Goal: Book appointment/travel/reservation

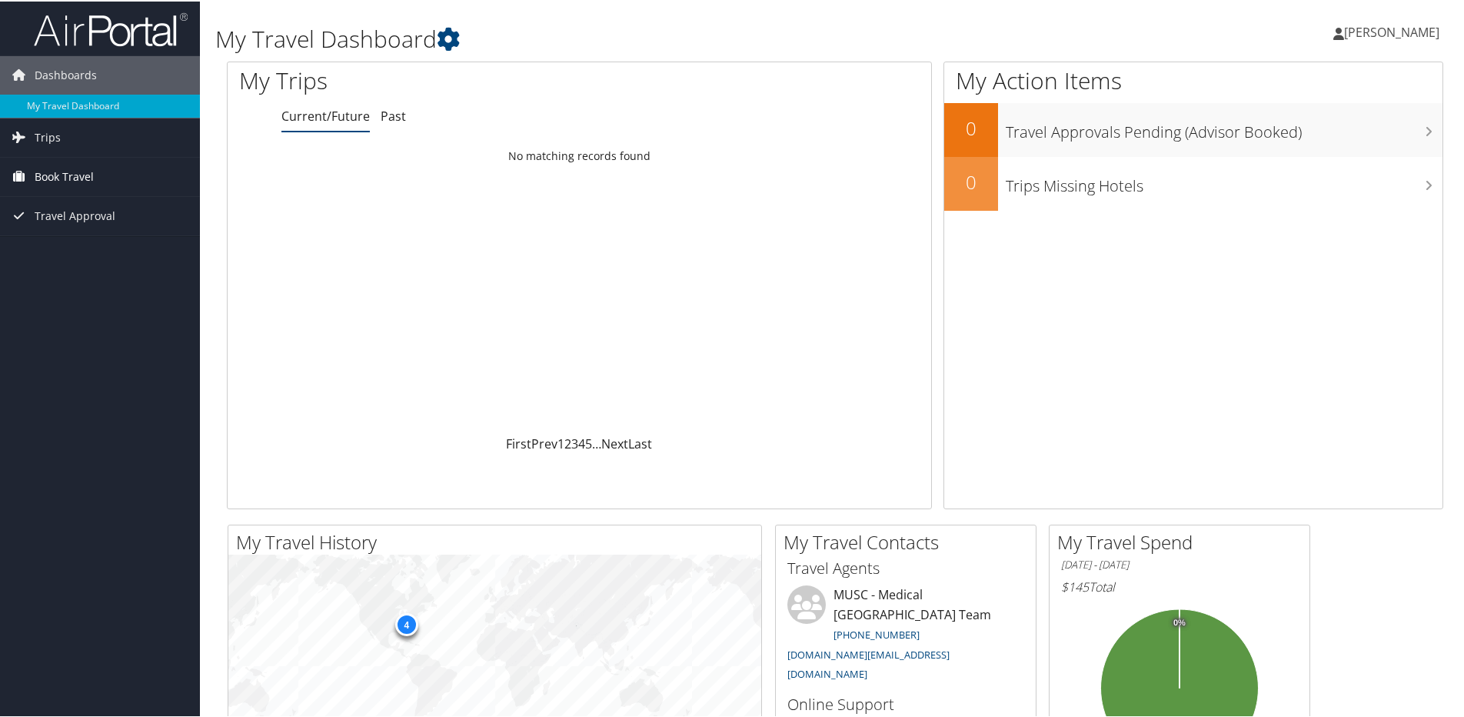
click at [44, 174] on span "Book Travel" at bounding box center [64, 175] width 59 height 38
click at [93, 255] on link "Book/Manage Online Trips" at bounding box center [100, 252] width 200 height 23
click at [81, 258] on link "Book/Manage Online Trips" at bounding box center [100, 252] width 200 height 23
click at [82, 257] on link "Book/Manage Online Trips" at bounding box center [100, 252] width 200 height 23
